Goal: Task Accomplishment & Management: Manage account settings

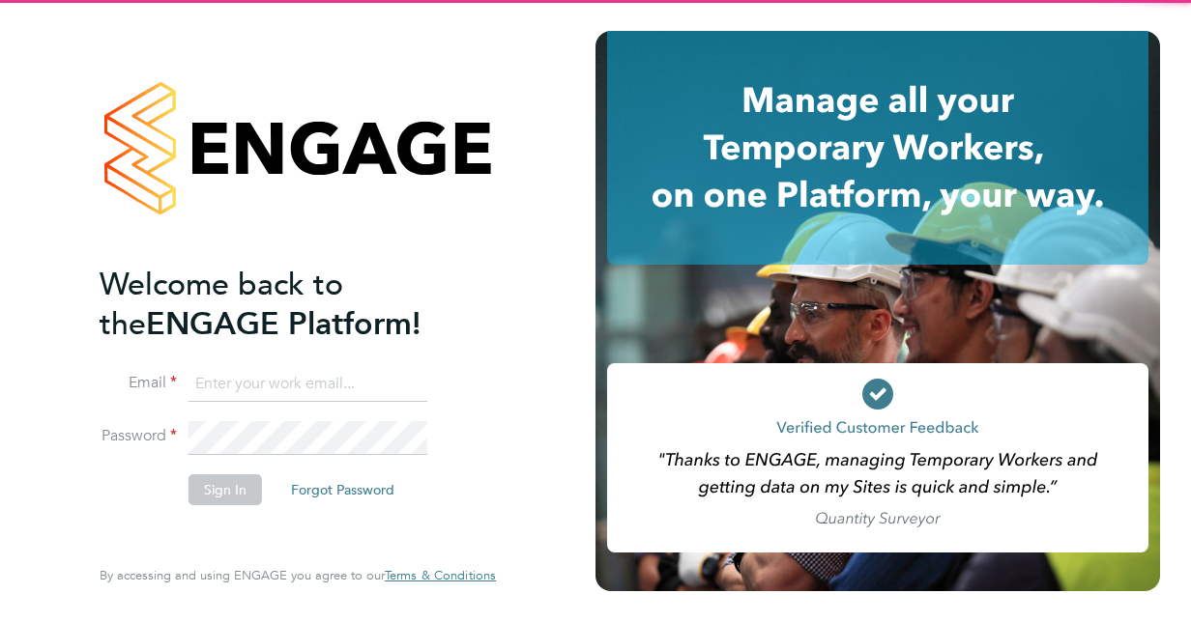
click at [322, 379] on input at bounding box center [307, 384] width 239 height 35
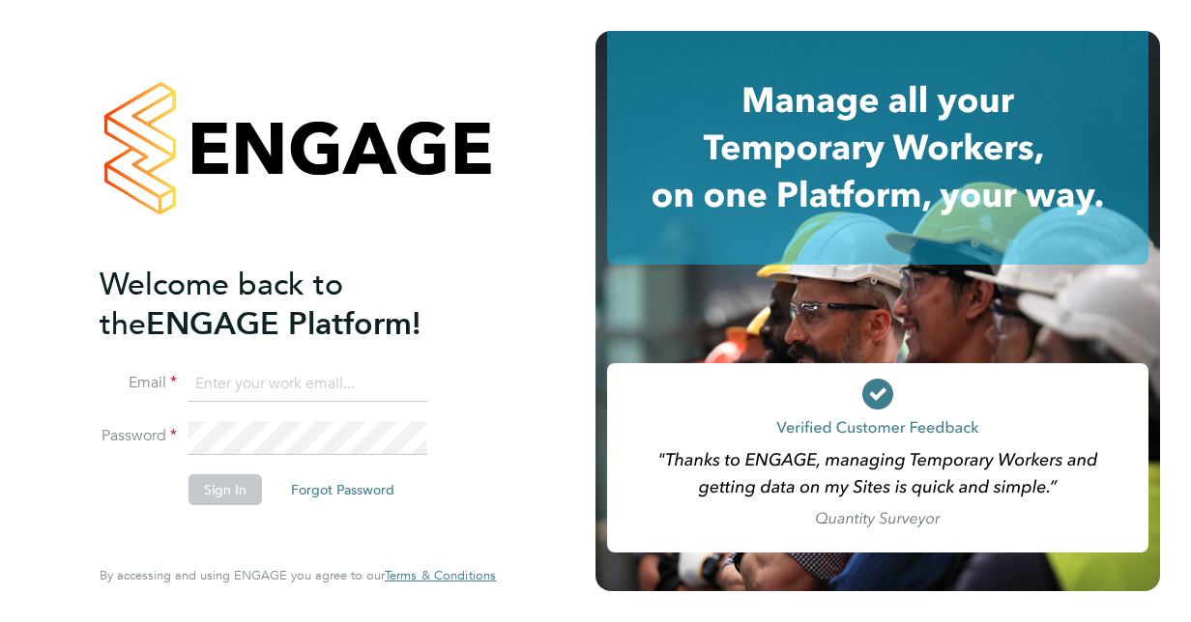
type input "[EMAIL_ADDRESS][DOMAIN_NAME]"
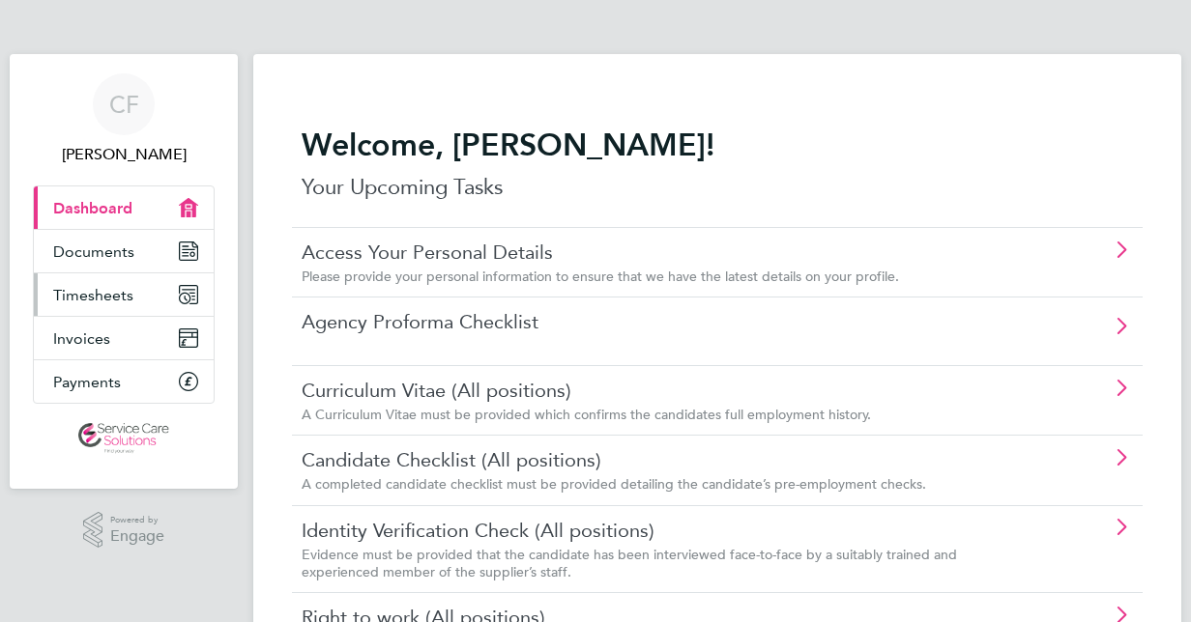
click at [116, 289] on span "Timesheets" at bounding box center [93, 295] width 80 height 18
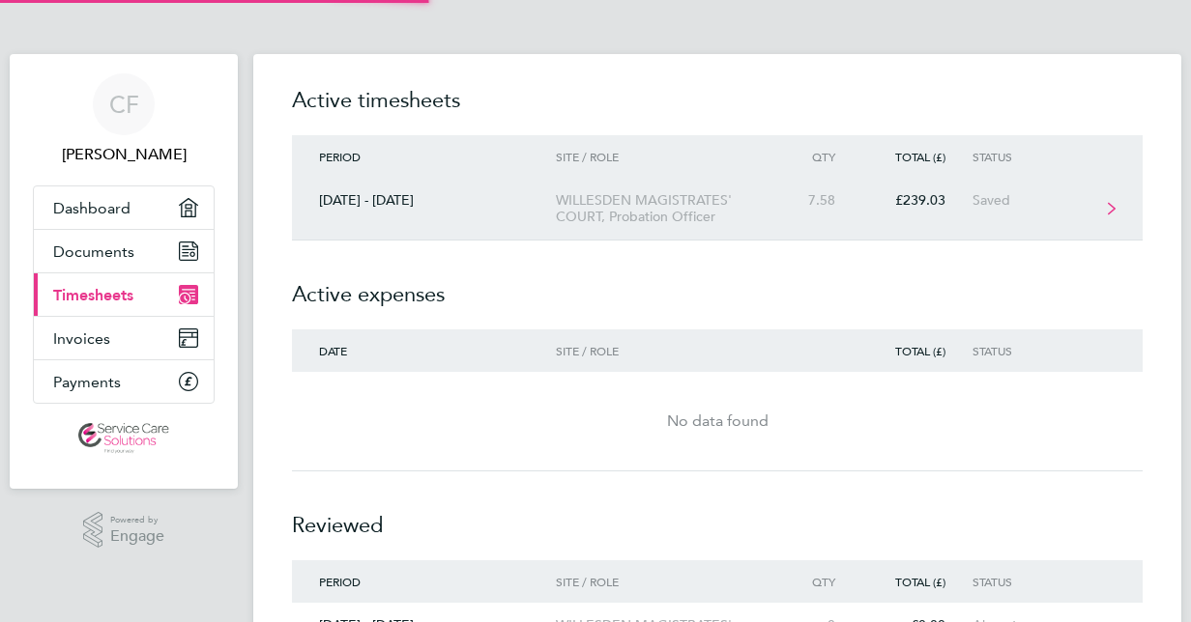
click at [630, 208] on div "WILLESDEN MAGISTRATES' COURT, Probation Officer" at bounding box center [666, 208] width 221 height 33
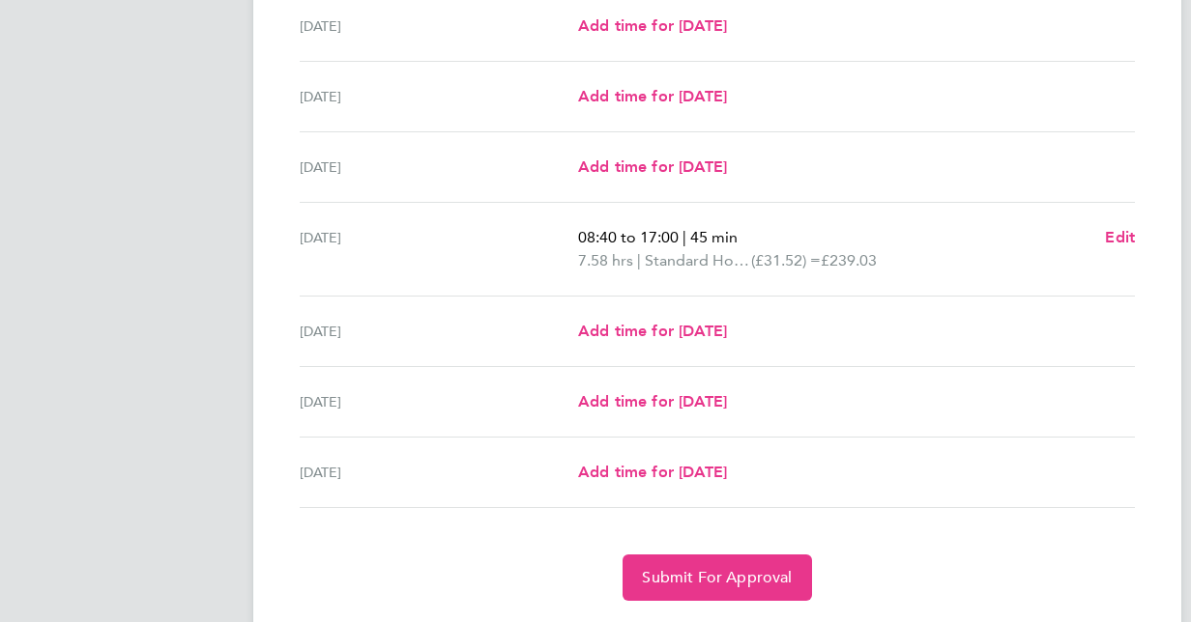
scroll to position [580, 0]
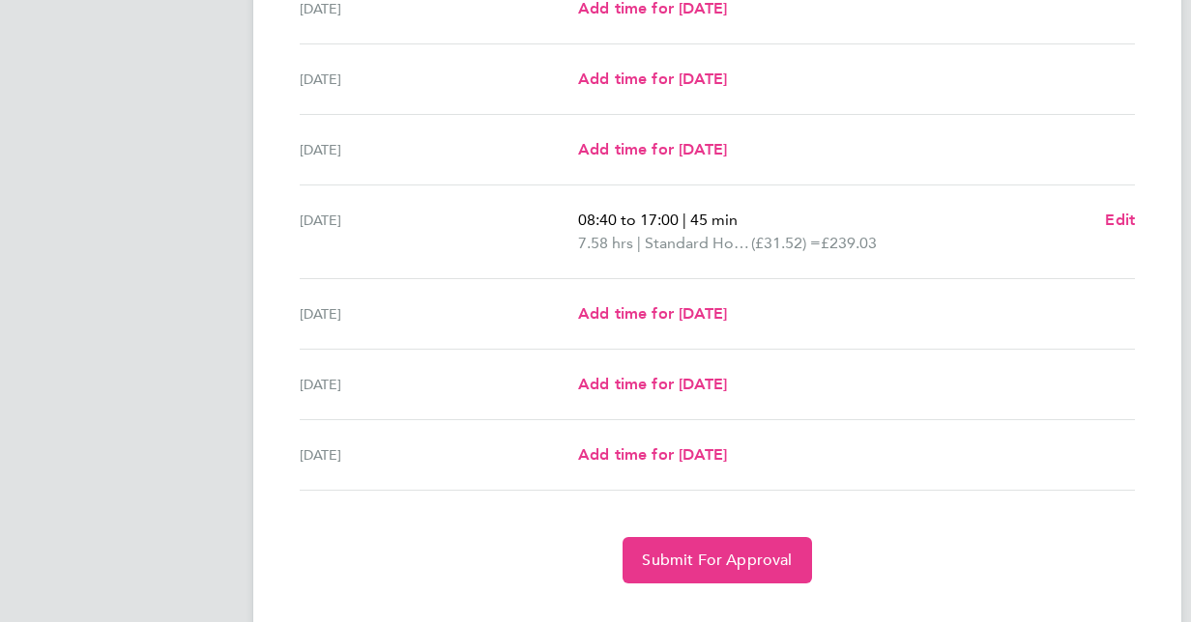
click at [1135, 216] on ul "Mon 22 Sep Add time for Mon 22 Sep Add time for Mon 22 Sep Tue 23 Sep Add time …" at bounding box center [717, 232] width 851 height 517
click at [1121, 219] on span "Edit" at bounding box center [1120, 220] width 30 height 18
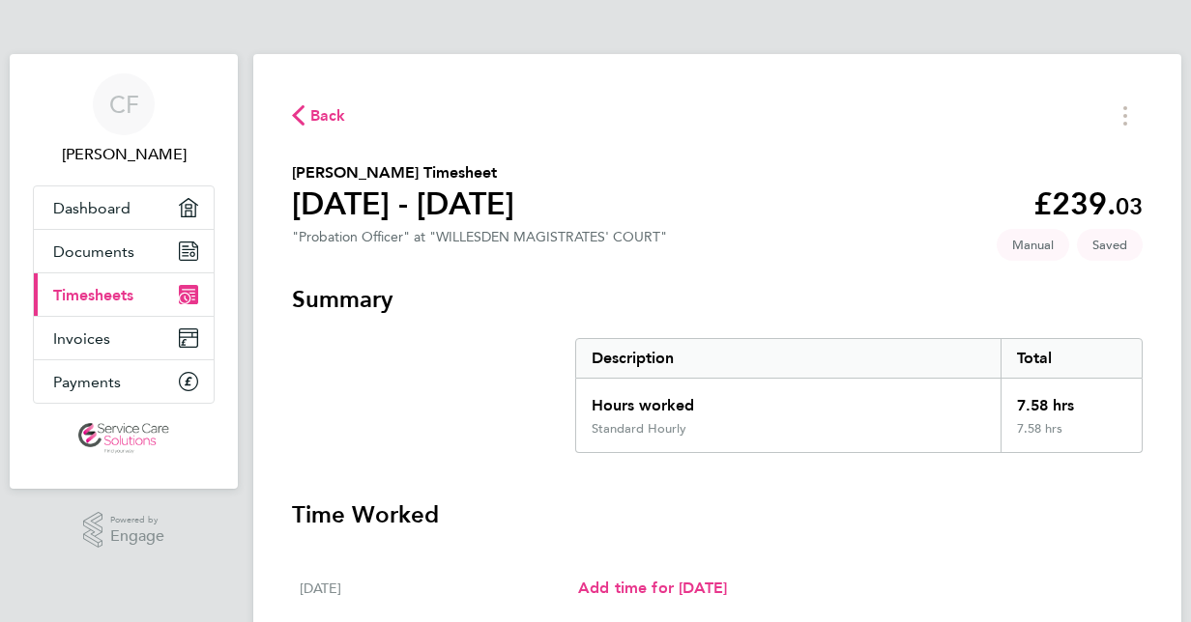
select select "45"
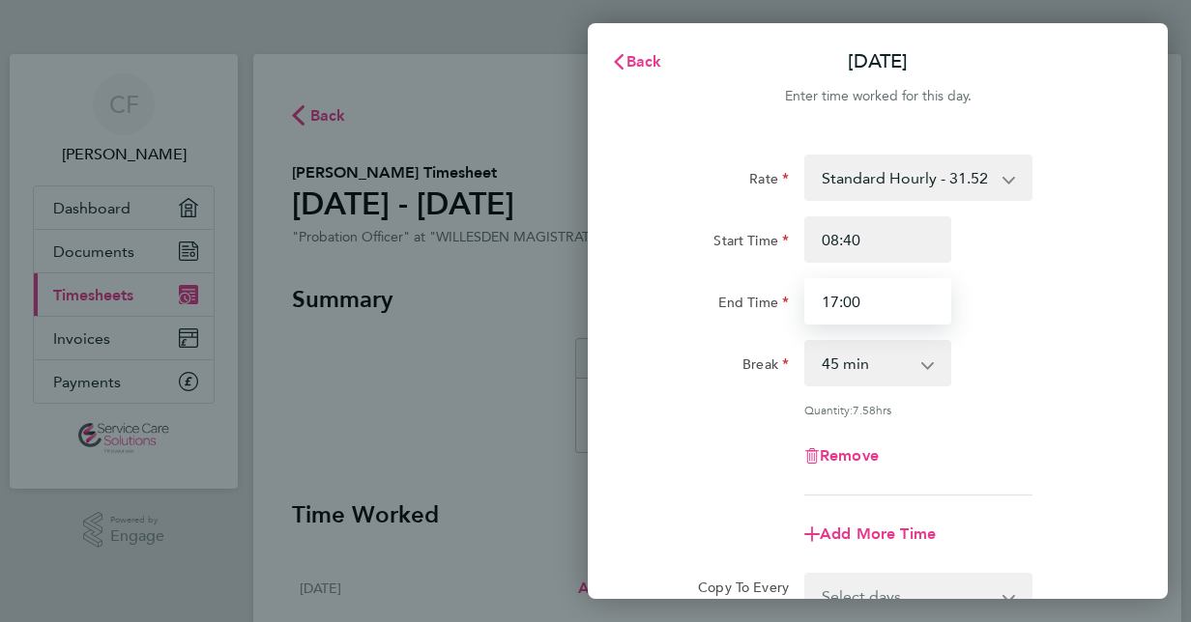
drag, startPoint x: 895, startPoint y: 302, endPoint x: 707, endPoint y: 301, distance: 187.5
click at [707, 301] on div "End Time 17:00" at bounding box center [877, 301] width 487 height 46
type input "16:45"
click at [1064, 280] on div "End Time 16:45" at bounding box center [877, 301] width 487 height 46
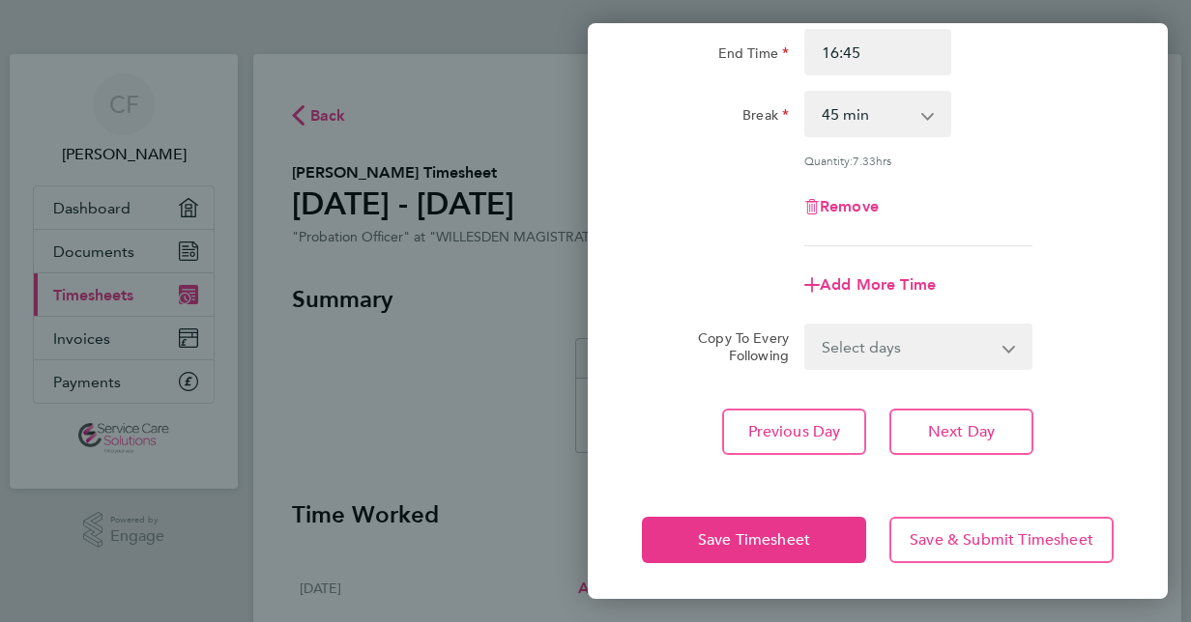
scroll to position [250, 0]
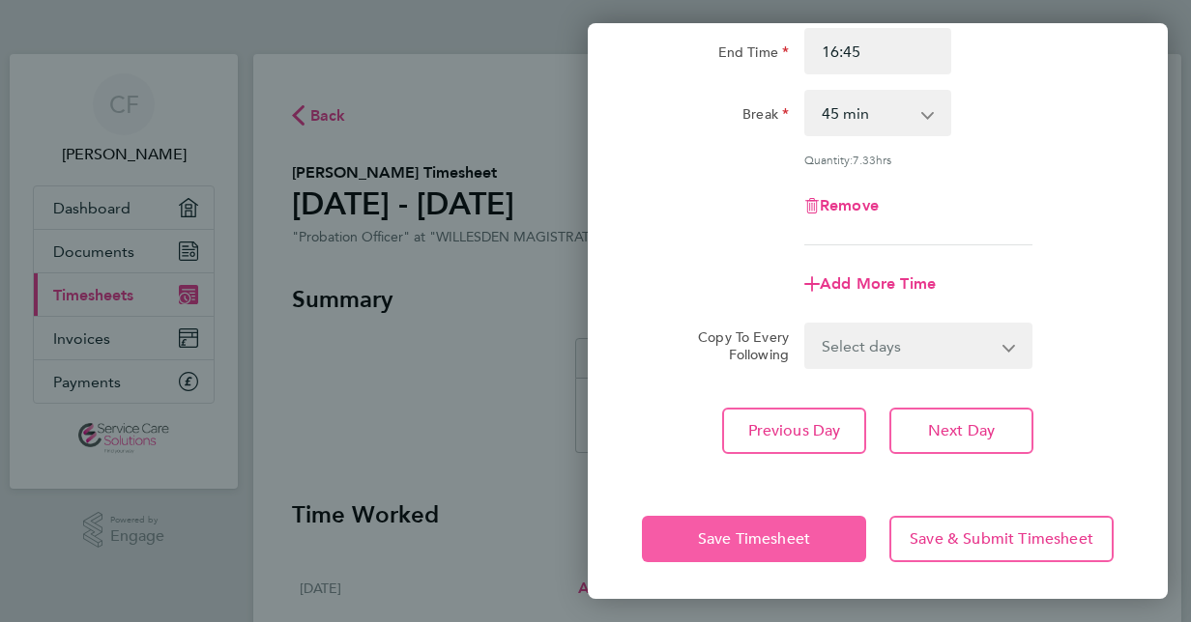
click at [785, 535] on span "Save Timesheet" at bounding box center [754, 539] width 112 height 19
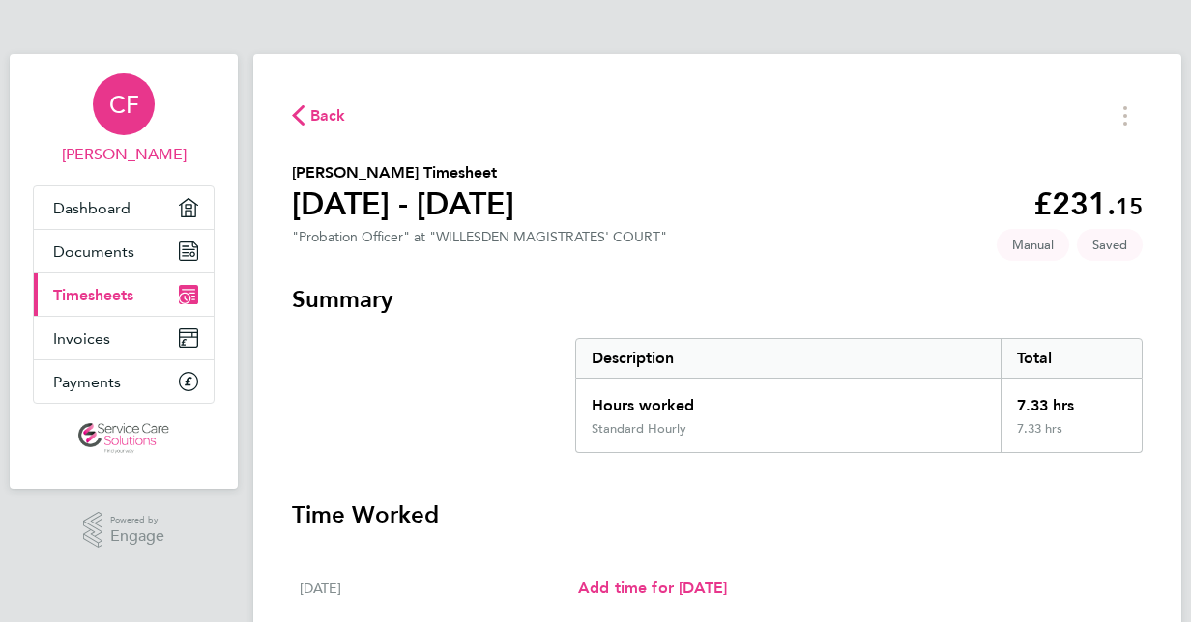
click at [175, 110] on link "CF Cleo Ferguson" at bounding box center [124, 119] width 182 height 93
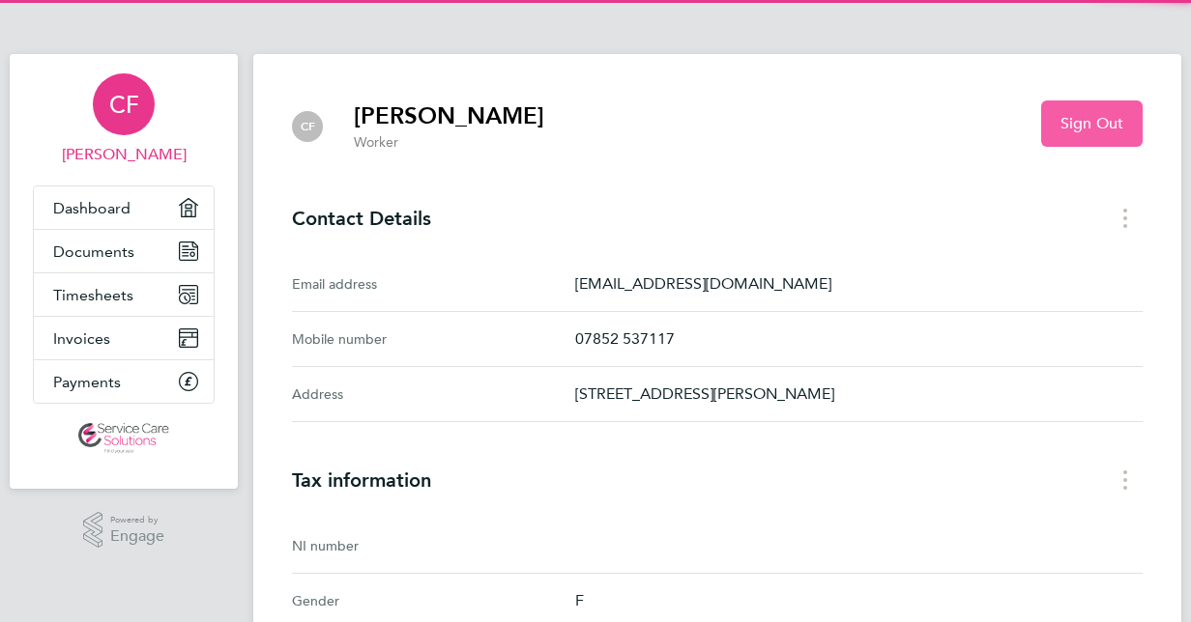
click at [1101, 121] on span "Sign Out" at bounding box center [1091, 123] width 63 height 19
